Goal: Task Accomplishment & Management: Use online tool/utility

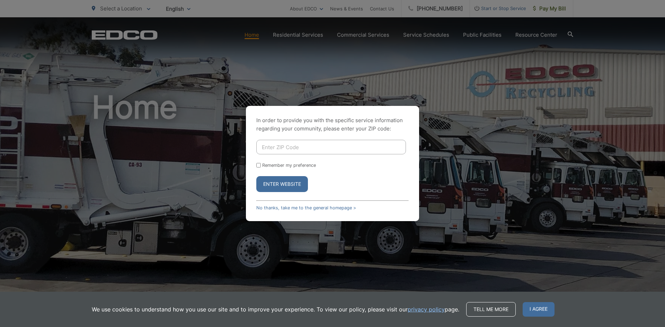
click at [296, 150] on input "Enter ZIP Code" at bounding box center [331, 147] width 150 height 15
type input "90620"
click at [286, 186] on button "Enter Website" at bounding box center [282, 184] width 52 height 16
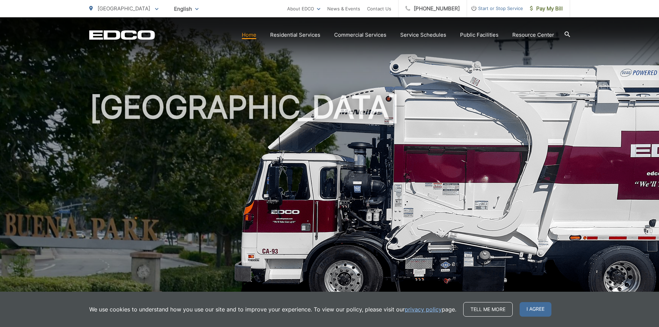
click at [530, 311] on span "I agree" at bounding box center [536, 309] width 32 height 15
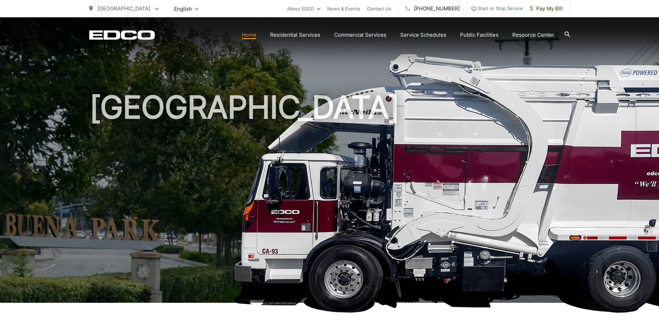
click at [543, 10] on span "Pay My Bill" at bounding box center [546, 9] width 33 height 8
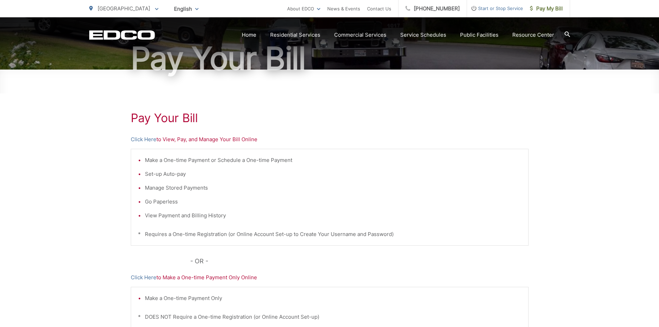
scroll to position [69, 0]
click at [147, 138] on link "Click Here" at bounding box center [144, 139] width 26 height 8
